Goal: Information Seeking & Learning: Get advice/opinions

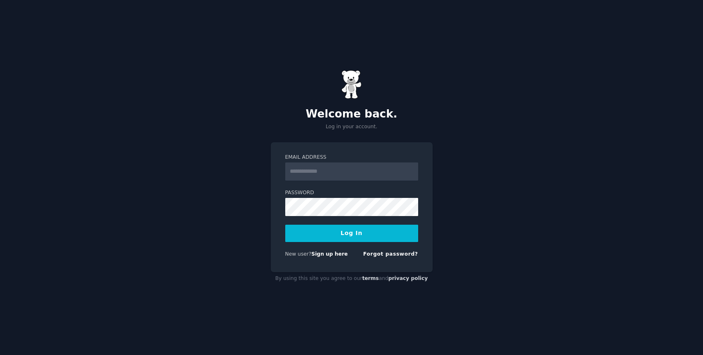
click at [321, 173] on input "Email Address" at bounding box center [351, 172] width 133 height 18
type input "**********"
click at [363, 236] on button "Log In" at bounding box center [351, 233] width 133 height 17
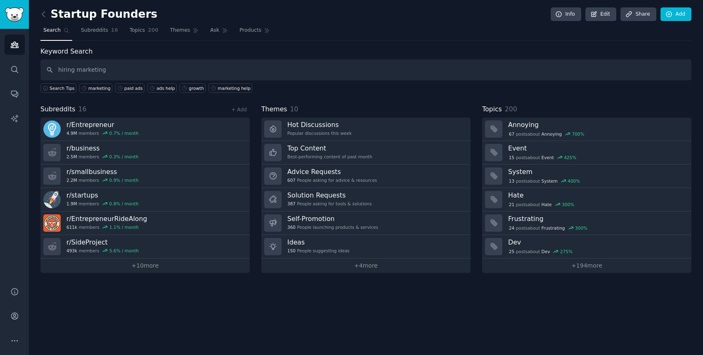
type input "hiring marketing"
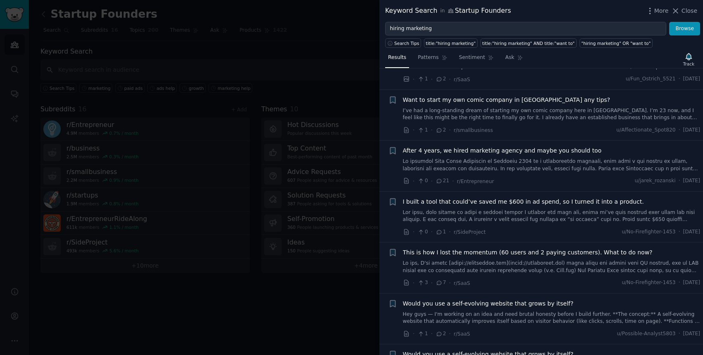
scroll to position [95, 0]
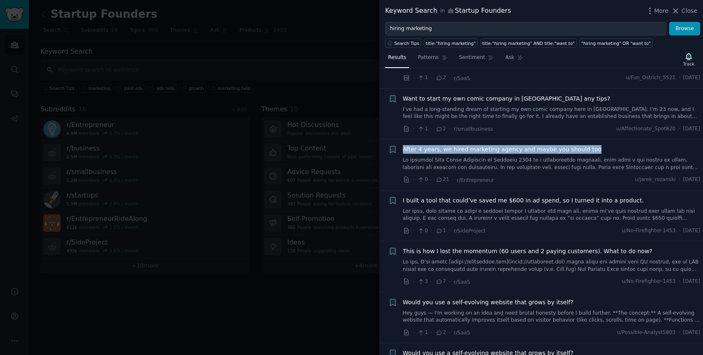
click at [523, 146] on span "After 4 years, we hired marketing agency and maybe you should too" at bounding box center [502, 149] width 199 height 9
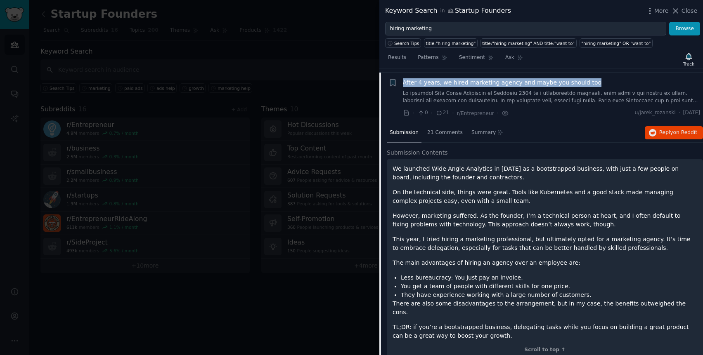
scroll to position [166, 0]
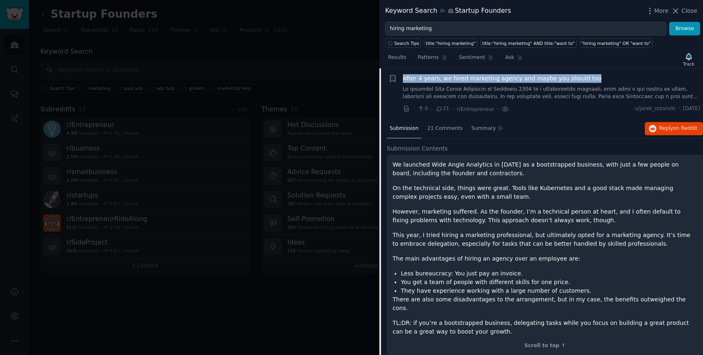
click at [556, 80] on span "After 4 years, we hired marketing agency and maybe you should too" at bounding box center [502, 78] width 199 height 9
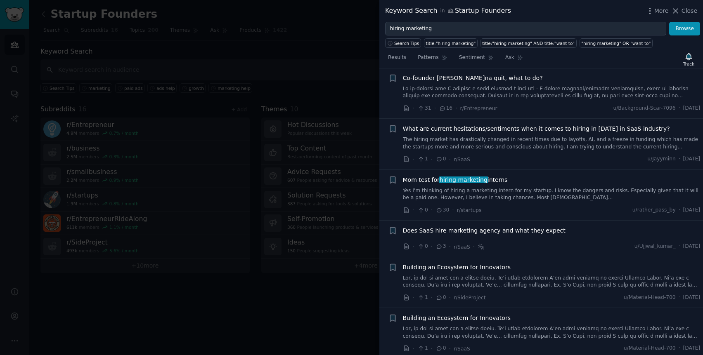
scroll to position [626, 0]
click at [529, 181] on div "Mom test for hiring marketing interns" at bounding box center [552, 179] width 298 height 9
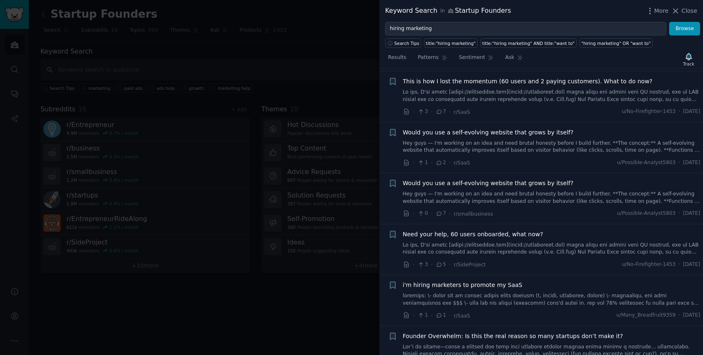
scroll to position [0, 0]
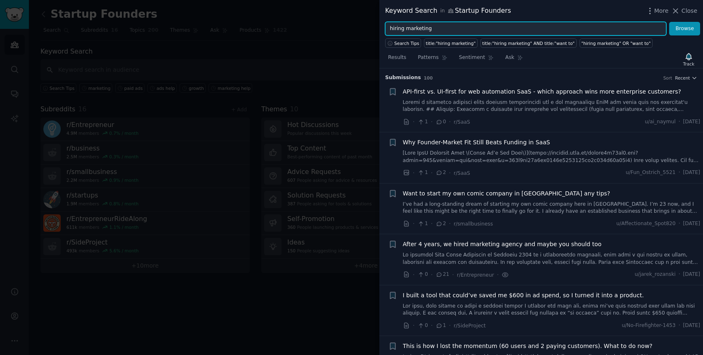
click at [441, 27] on input "hiring marketing" at bounding box center [525, 29] width 281 height 14
type input "marketing agency"
click at [669, 22] on button "Browse" at bounding box center [684, 29] width 31 height 14
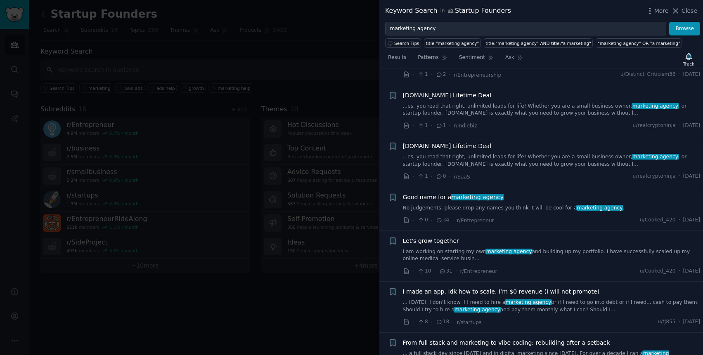
scroll to position [780, 0]
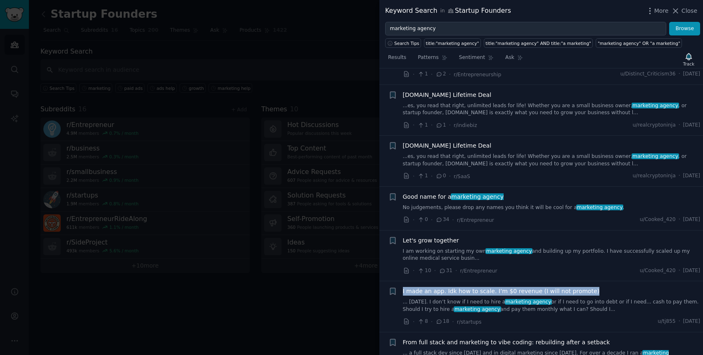
click at [521, 299] on link "... 7/1/25. I don’t know if I need to hire a marketing agency or if I need to g…" at bounding box center [552, 306] width 298 height 14
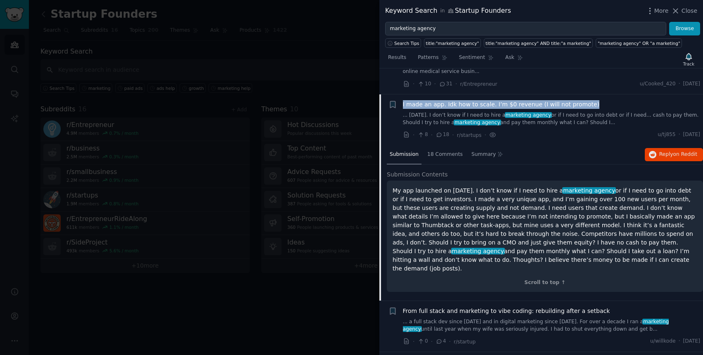
scroll to position [969, 0]
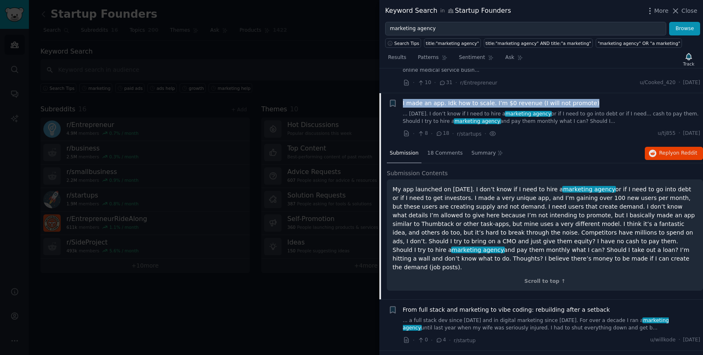
click at [557, 99] on span "I made an app. Idk how to scale. I’m $0 revenue (I will not promote)" at bounding box center [501, 103] width 197 height 9
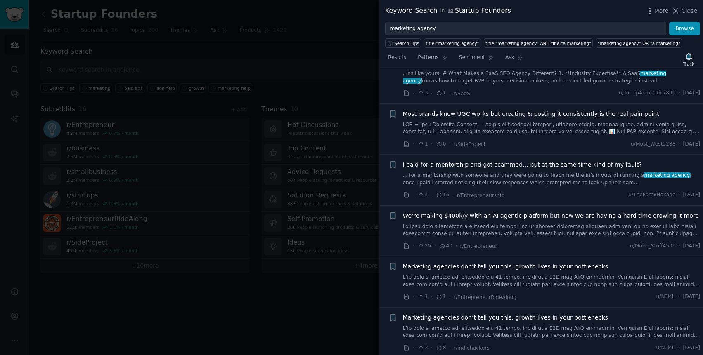
scroll to position [1316, 0]
click at [522, 211] on span "We’re making $400k/y with an AI agentic platform but now we are having a hard t…" at bounding box center [551, 215] width 296 height 9
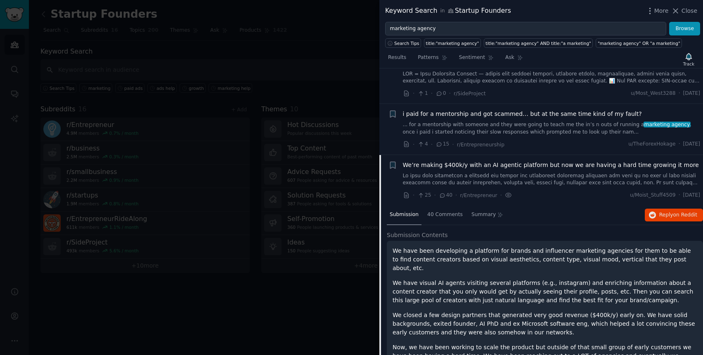
scroll to position [1365, 0]
click at [541, 162] on span "We’re making $400k/y with an AI agentic platform but now we are having a hard t…" at bounding box center [551, 166] width 296 height 9
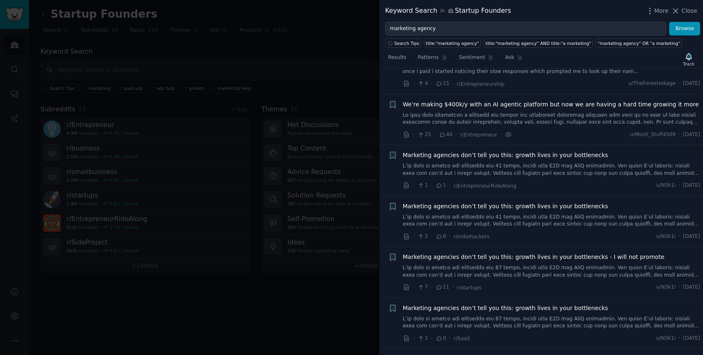
scroll to position [1428, 0]
click at [543, 99] on div "We’re making $400k/y with an AI agentic platform but now we are having a hard t…" at bounding box center [552, 112] width 298 height 26
click at [549, 99] on span "We’re making $400k/y with an AI agentic platform but now we are having a hard t…" at bounding box center [551, 103] width 296 height 9
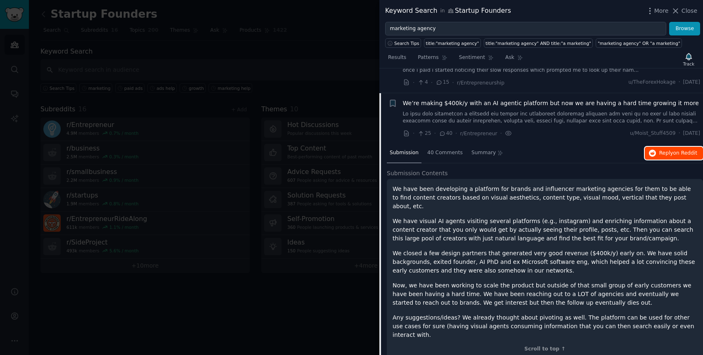
click at [669, 150] on span "Reply on Reddit" at bounding box center [678, 153] width 38 height 7
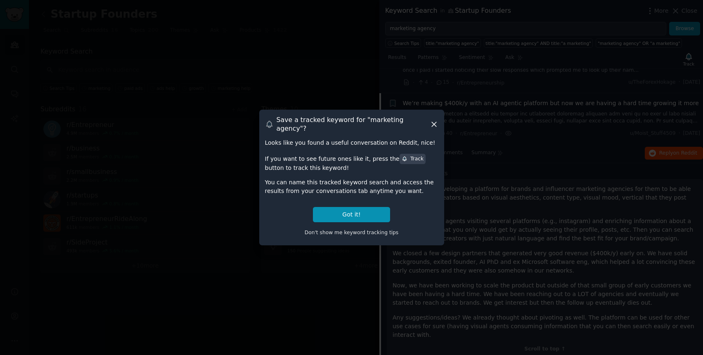
click at [433, 124] on icon at bounding box center [434, 124] width 5 height 5
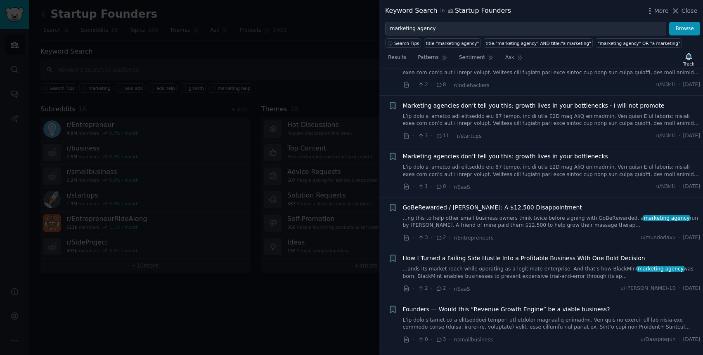
scroll to position [1803, 0]
click at [512, 215] on link "...ng this to help other small business owners think twice before signing with …" at bounding box center [552, 222] width 298 height 14
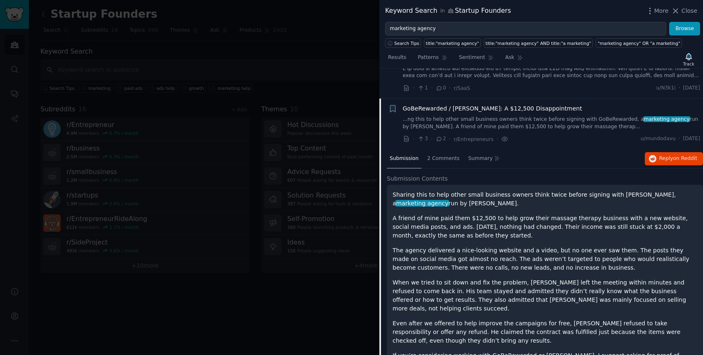
scroll to position [1683, 0]
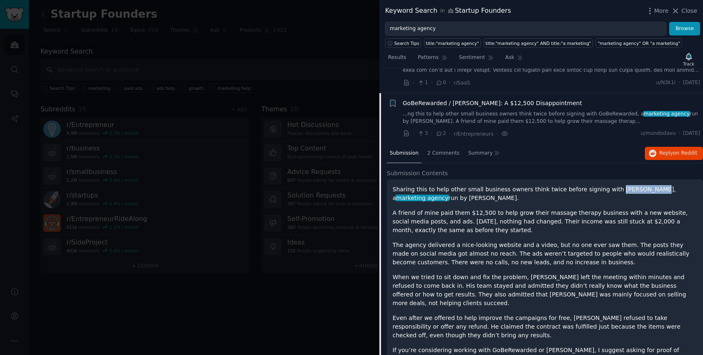
drag, startPoint x: 606, startPoint y: 166, endPoint x: 647, endPoint y: 164, distance: 41.3
click at [647, 185] on p "Sharing this to help other small business owners think twice before signing wit…" at bounding box center [545, 193] width 305 height 17
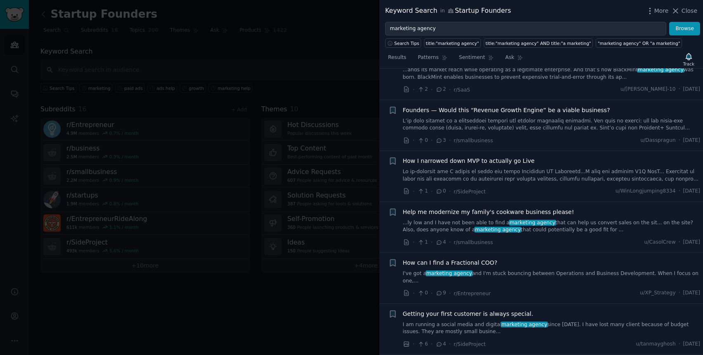
scroll to position [2041, 0]
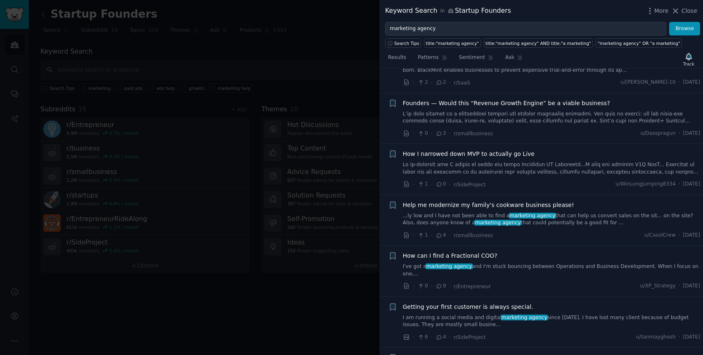
click at [500, 252] on div "How can I find a Fractional COO? I've got a marketing agency and I'm stuck boun…" at bounding box center [552, 271] width 298 height 39
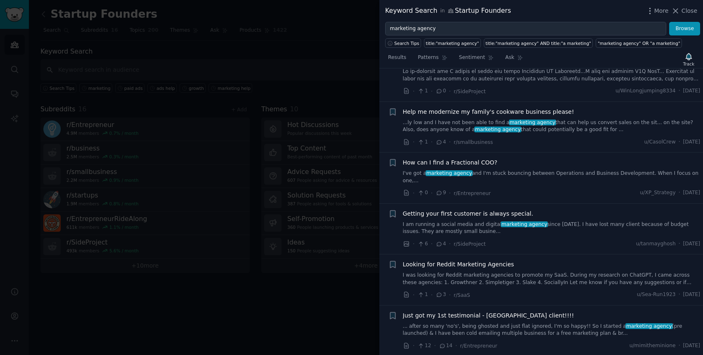
scroll to position [2135, 0]
click at [500, 271] on link "I was looking for Reddit marketing agencies to promote my SaaS. During my resea…" at bounding box center [552, 278] width 298 height 14
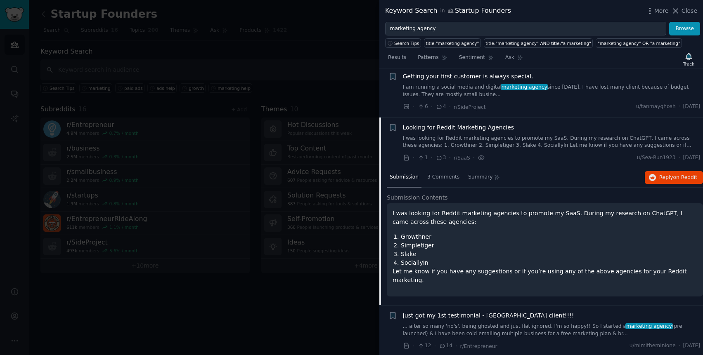
scroll to position [2032, 0]
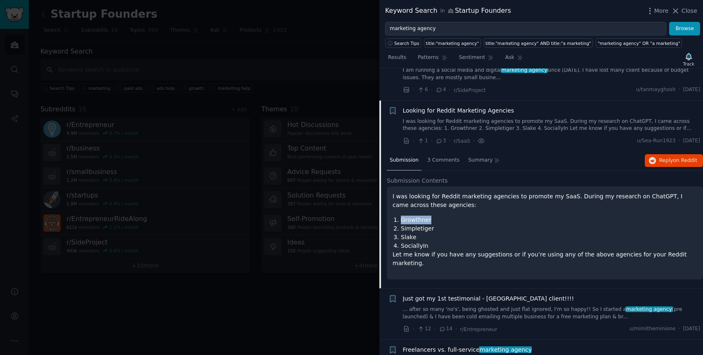
drag, startPoint x: 434, startPoint y: 189, endPoint x: 403, endPoint y: 188, distance: 31.4
click at [403, 216] on li "Growthner" at bounding box center [549, 220] width 296 height 9
copy li "Growthner"
click at [501, 107] on span "Looking for Reddit Marketing Agencies" at bounding box center [458, 111] width 111 height 9
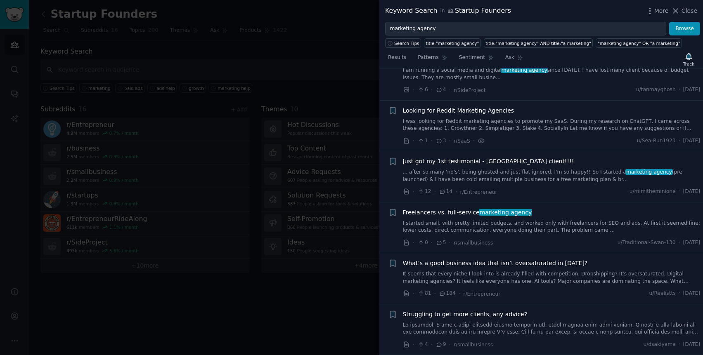
click at [494, 107] on span "Looking for Reddit Marketing Agencies" at bounding box center [458, 111] width 111 height 9
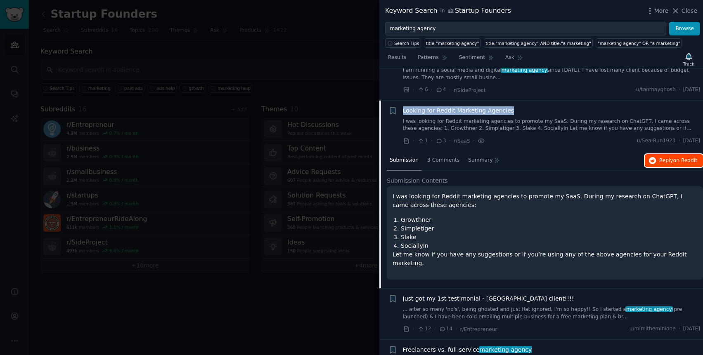
click at [678, 158] on span "on Reddit" at bounding box center [685, 161] width 24 height 6
click at [493, 107] on span "Looking for Reddit Marketing Agencies" at bounding box center [458, 111] width 111 height 9
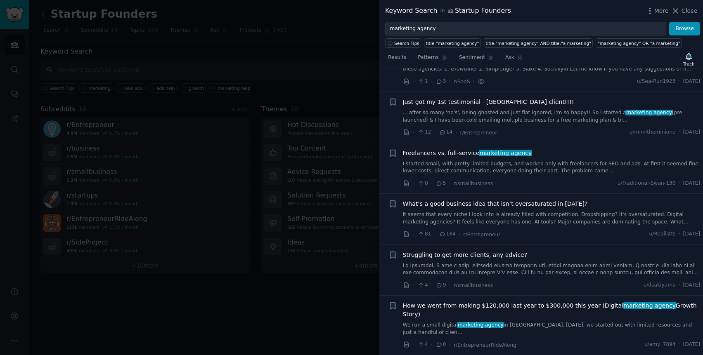
scroll to position [2140, 0]
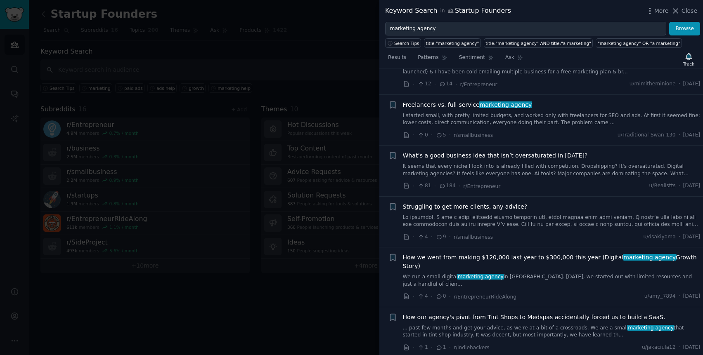
click at [514, 112] on link "I started small, with pretty limited budgets, and worked only with freelancers …" at bounding box center [552, 119] width 298 height 14
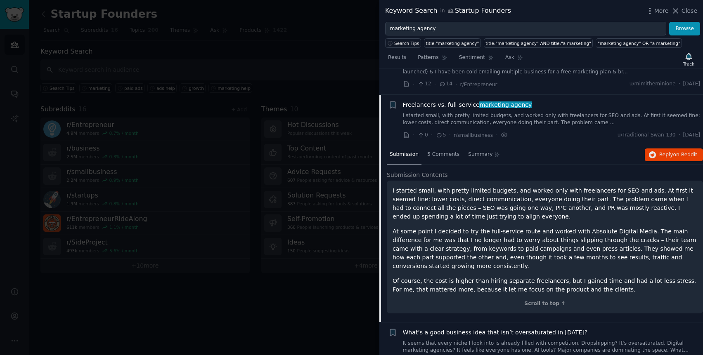
scroll to position [2134, 0]
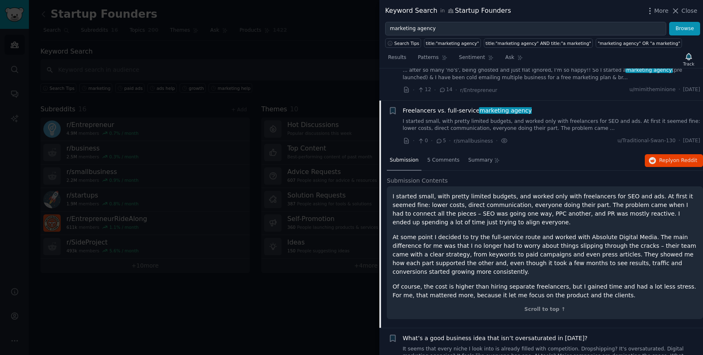
click at [513, 107] on span "marketing agency" at bounding box center [506, 110] width 54 height 7
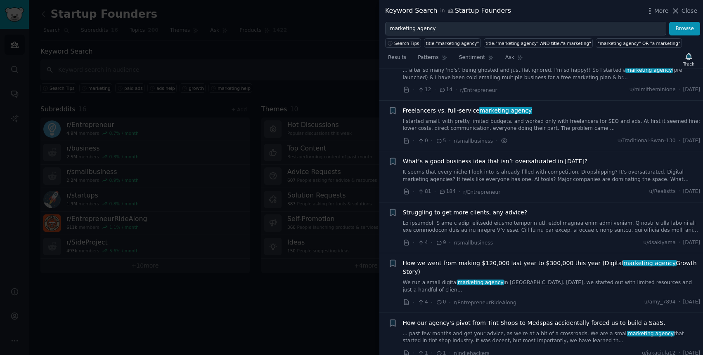
click at [512, 209] on span "Struggling to get more clients, any advice?" at bounding box center [465, 213] width 125 height 9
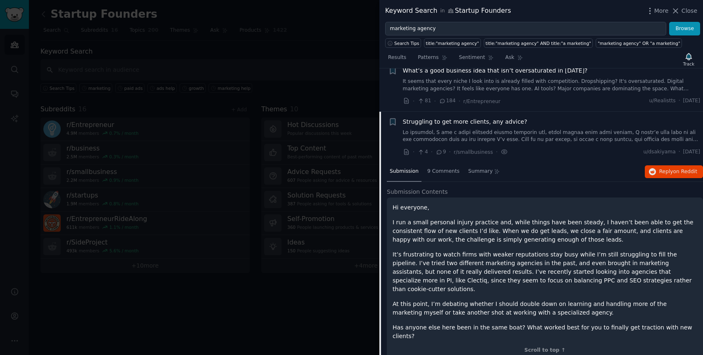
scroll to position [2236, 0]
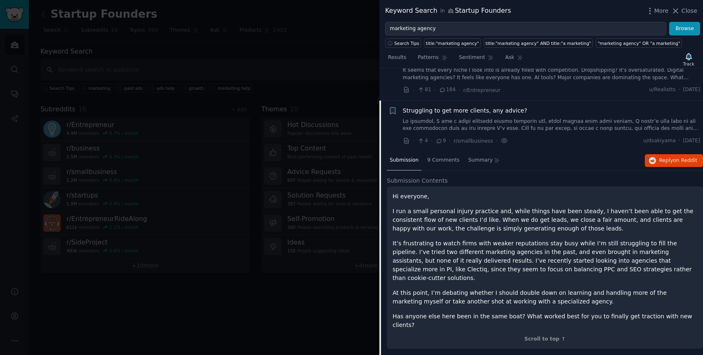
click at [506, 107] on span "Struggling to get more clients, any advice?" at bounding box center [465, 111] width 125 height 9
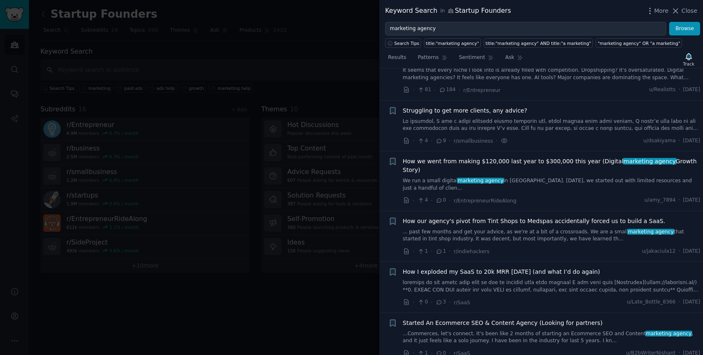
click at [506, 107] on span "Struggling to get more clients, any advice?" at bounding box center [465, 111] width 125 height 9
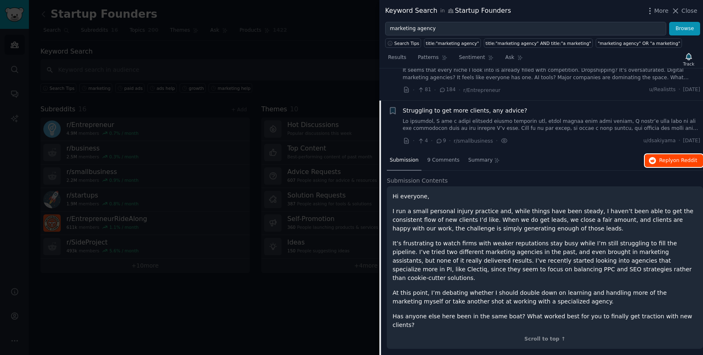
click at [663, 157] on span "Reply on Reddit" at bounding box center [678, 160] width 38 height 7
click at [517, 107] on span "Struggling to get more clients, any advice?" at bounding box center [465, 111] width 125 height 9
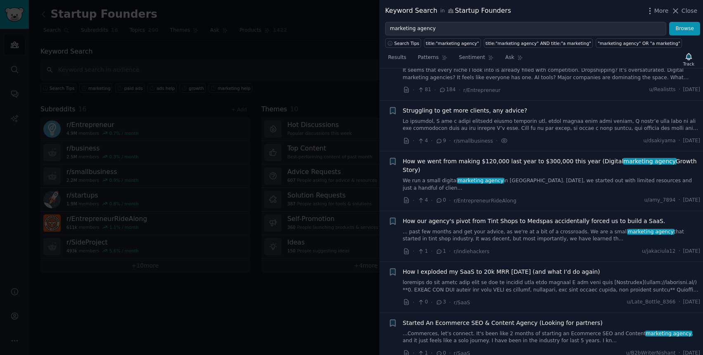
click at [519, 157] on span "How we went from making $120,000 last year to $300,000 this year (Digital marke…" at bounding box center [552, 165] width 298 height 17
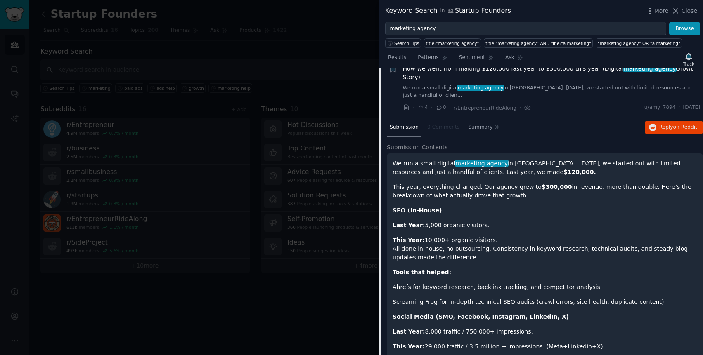
scroll to position [2257, 0]
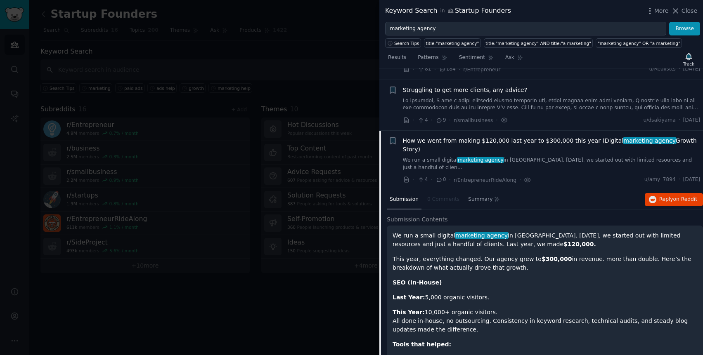
click at [536, 137] on span "How we went from making $120,000 last year to $300,000 this year (Digital marke…" at bounding box center [552, 145] width 298 height 17
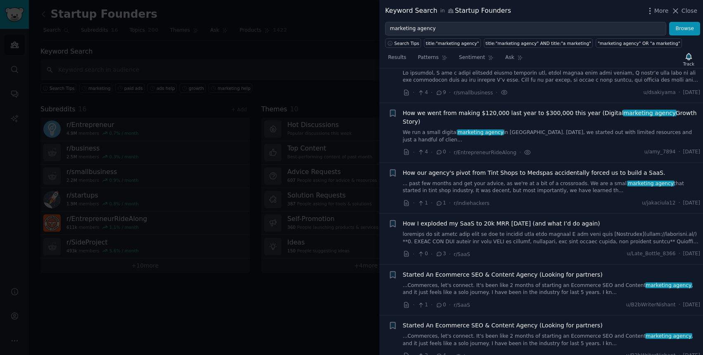
scroll to position [2287, 0]
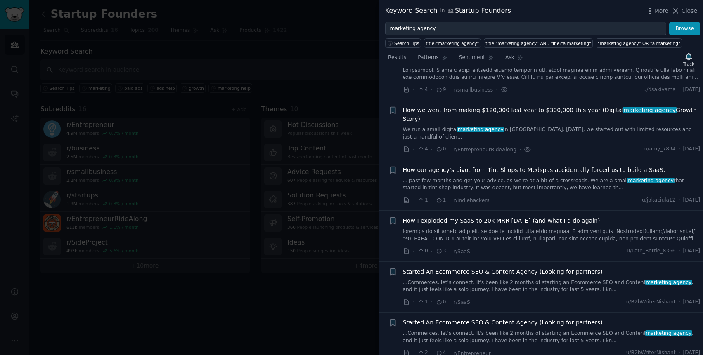
click at [533, 217] on span "How I exploded my SaaS to 20k MRR in 2 months (and what I’d do again)" at bounding box center [501, 221] width 197 height 9
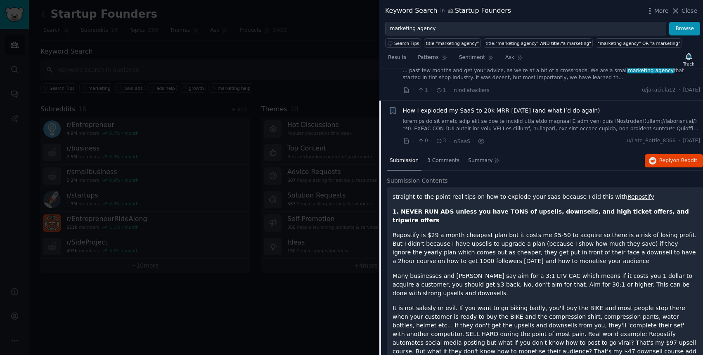
scroll to position [2398, 0]
click at [535, 106] on span "How I exploded my SaaS to 20k MRR in 2 months (and what I’d do again)" at bounding box center [501, 110] width 197 height 9
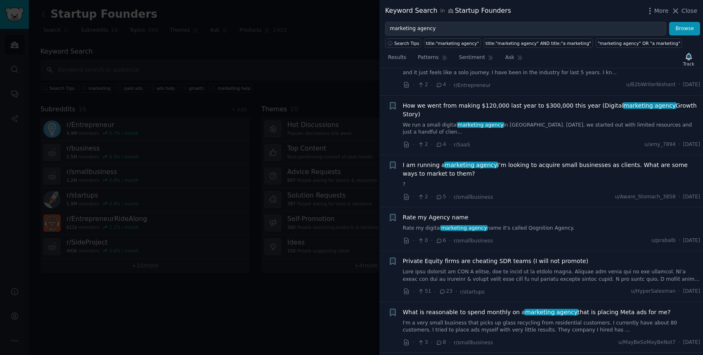
scroll to position [2569, 0]
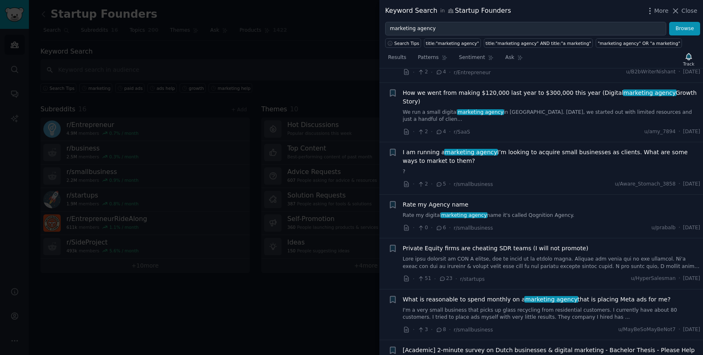
click at [525, 256] on link at bounding box center [552, 263] width 298 height 14
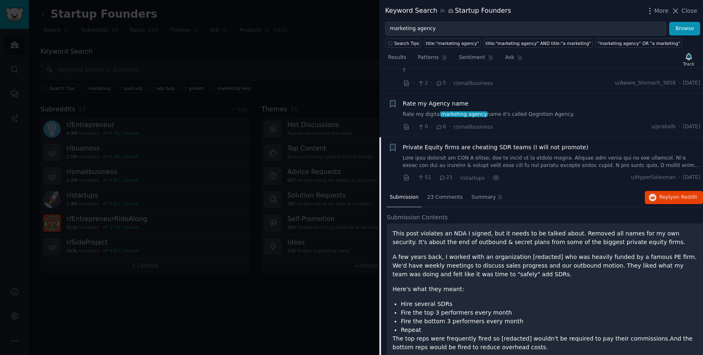
scroll to position [2642, 0]
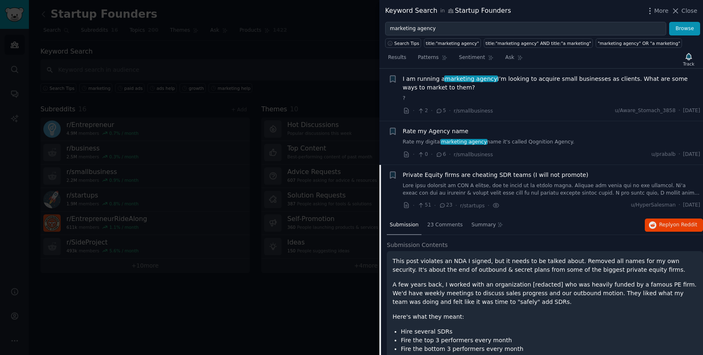
click at [524, 171] on span "Private Equity firms are cheating SDR teams (I will not promote)" at bounding box center [496, 175] width 186 height 9
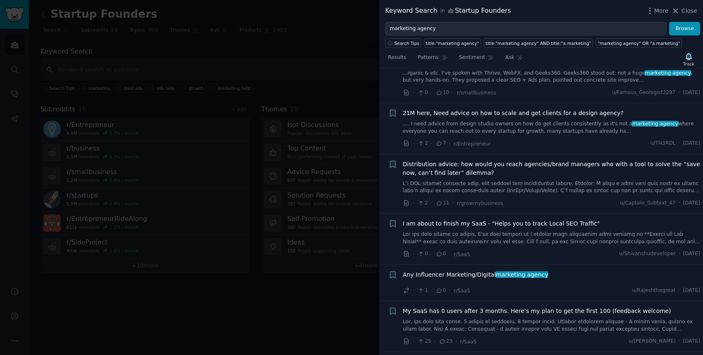
scroll to position [4187, 0]
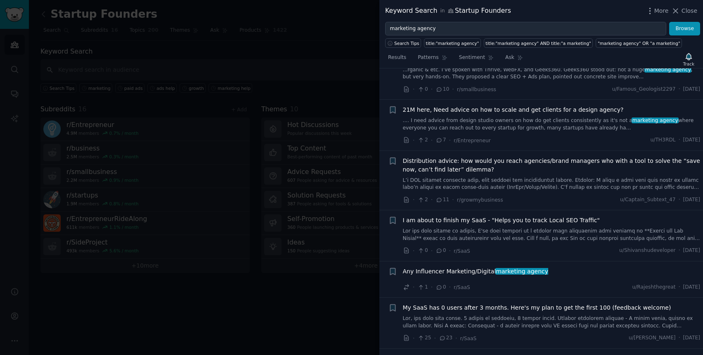
click at [516, 268] on span "marketing agency" at bounding box center [522, 271] width 54 height 7
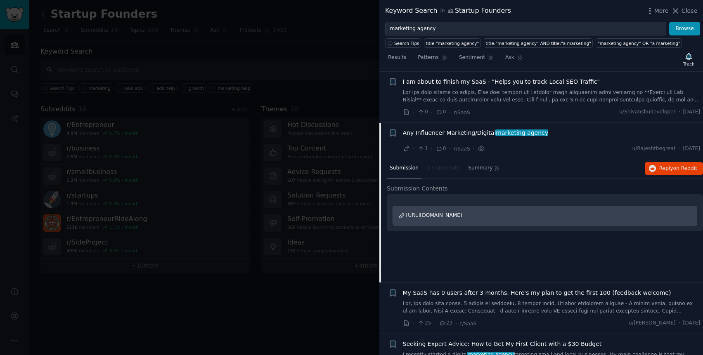
scroll to position [4348, 0]
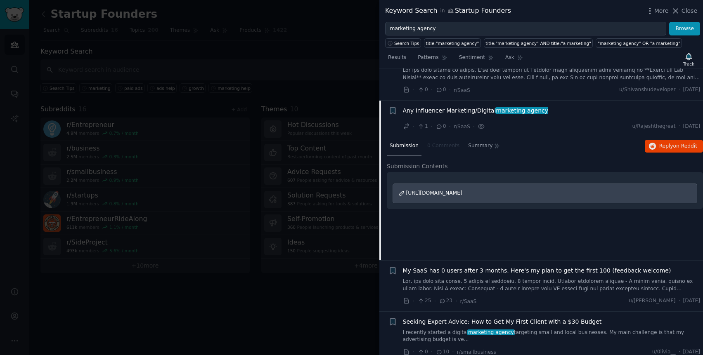
click at [462, 190] on span "https://www.reddit.com/r/lovable/comments/1my993k/any_influencer_marketingdigit…" at bounding box center [434, 193] width 56 height 6
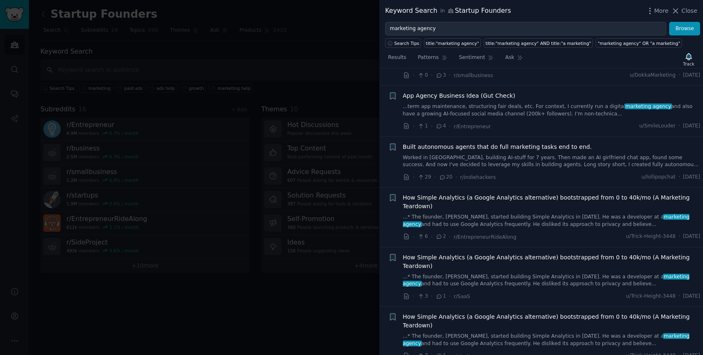
scroll to position [4836, 0]
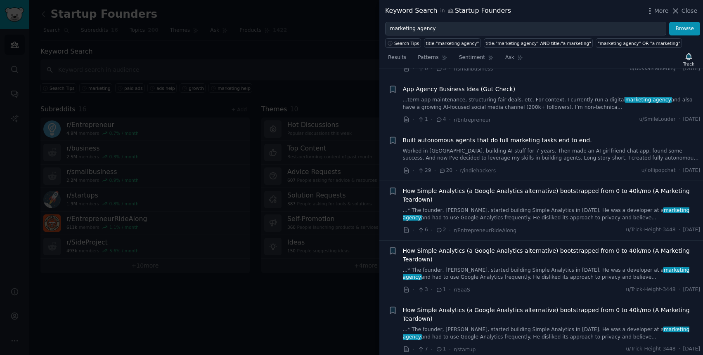
click at [502, 247] on div "How Simple Analytics (a Google Analytics alternative) bootstrapped from 0 to 40…" at bounding box center [552, 264] width 298 height 35
click at [503, 267] on link "...* The founder, Adriaan, started building Simple Analytics in 2018. He was a …" at bounding box center [552, 274] width 298 height 14
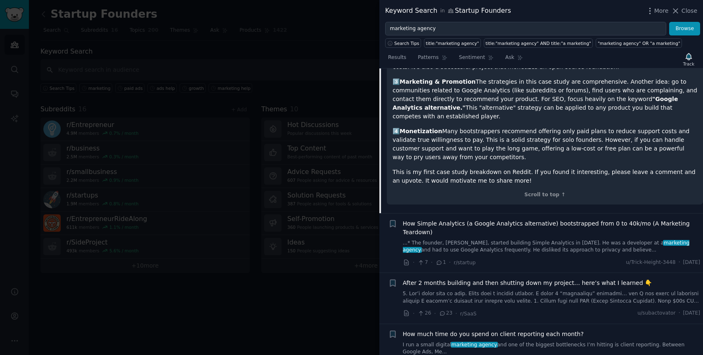
scroll to position [5772, 0]
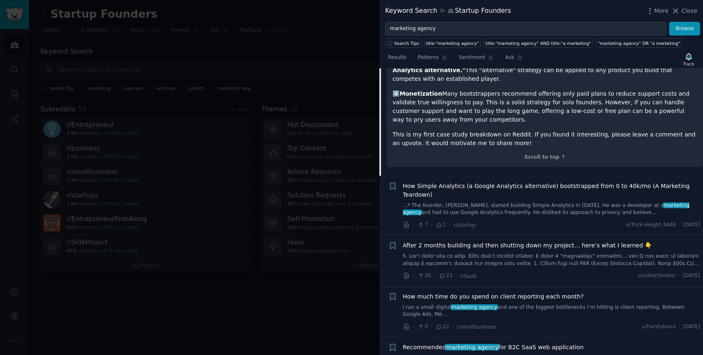
click at [521, 344] on span "Recommended marketing agency for B2C SaaS web application" at bounding box center [493, 348] width 181 height 9
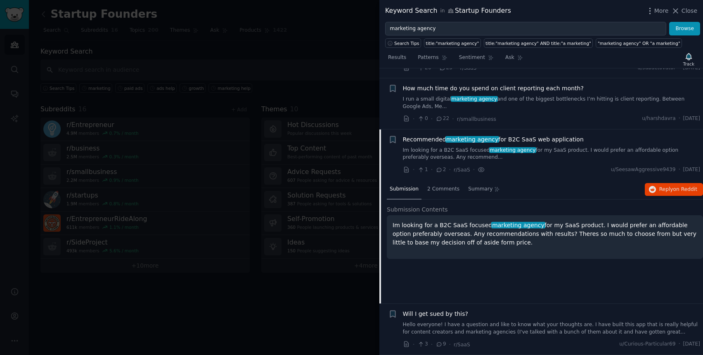
scroll to position [5012, 0]
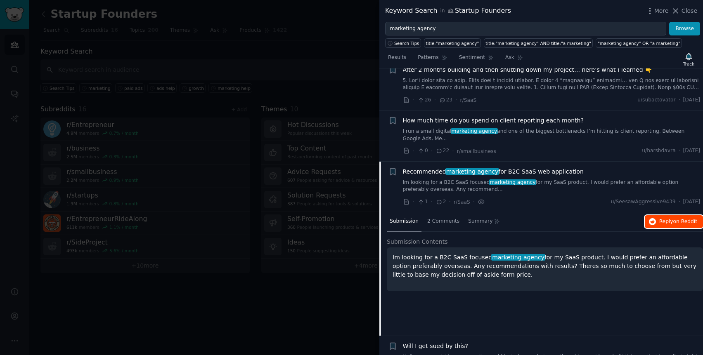
click at [653, 218] on icon "button" at bounding box center [652, 221] width 7 height 7
click at [687, 10] on span "Close" at bounding box center [690, 11] width 16 height 9
click at [344, 21] on div "Startup Founders Info Edit Share Add" at bounding box center [365, 15] width 651 height 17
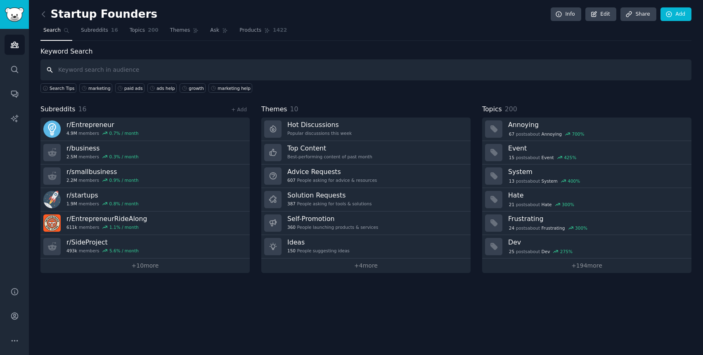
click at [415, 69] on input "text" at bounding box center [365, 69] width 651 height 21
type input "marketing help"
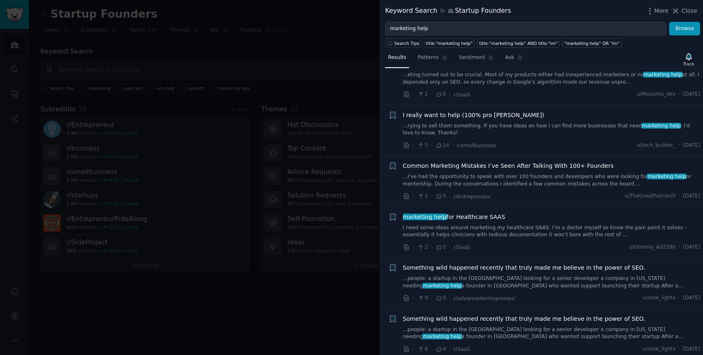
scroll to position [285, 0]
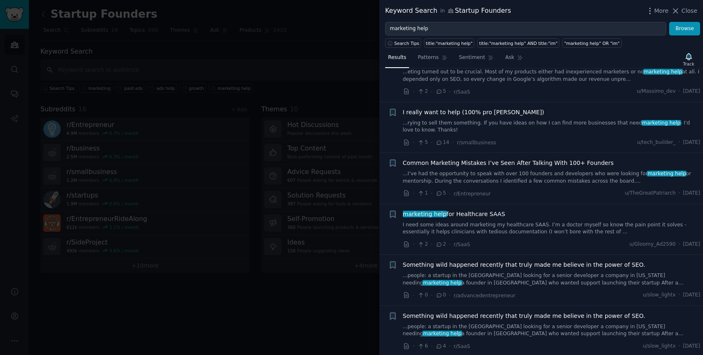
click at [491, 214] on span "marketing help for Healthcare SAAS" at bounding box center [454, 214] width 102 height 9
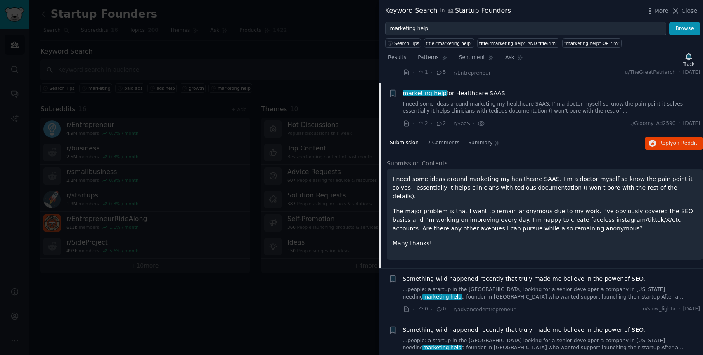
scroll to position [421, 0]
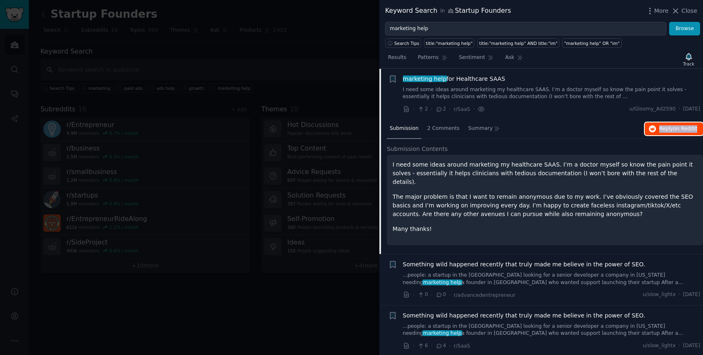
click at [654, 127] on icon "button" at bounding box center [652, 129] width 7 height 7
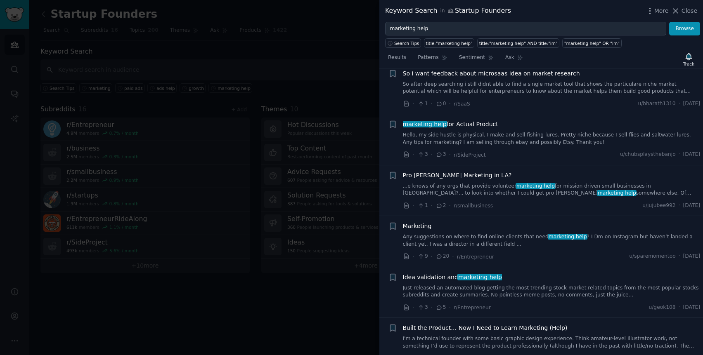
scroll to position [810, 0]
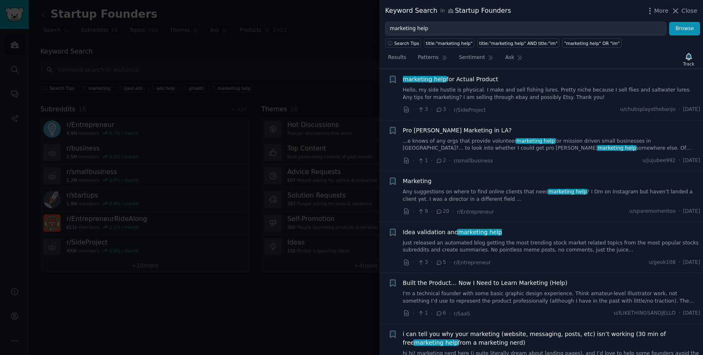
click at [504, 177] on div "Marketing" at bounding box center [552, 181] width 298 height 9
click at [494, 189] on link "Any suggestions on where to find online clients that need marketing help ? I Dm…" at bounding box center [552, 196] width 298 height 14
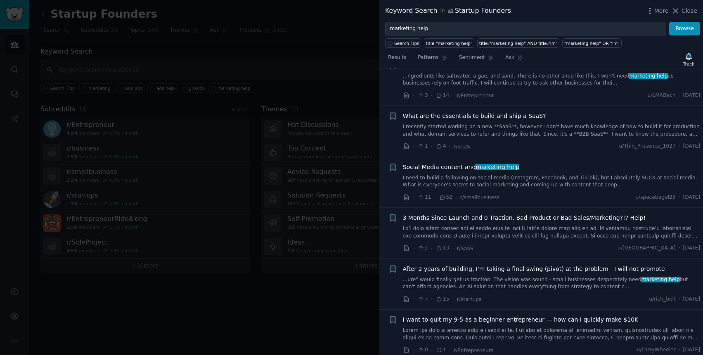
scroll to position [1408, 0]
